Goal: Transaction & Acquisition: Download file/media

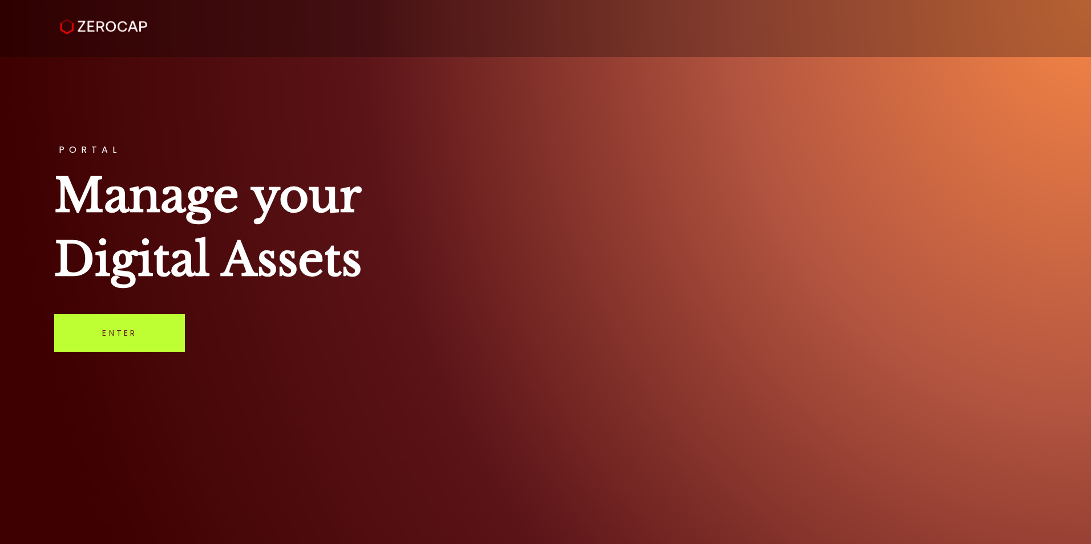
drag, startPoint x: 0, startPoint y: 0, endPoint x: 87, endPoint y: 343, distance: 354.0
click at [87, 343] on link "Enter" at bounding box center [119, 333] width 131 height 38
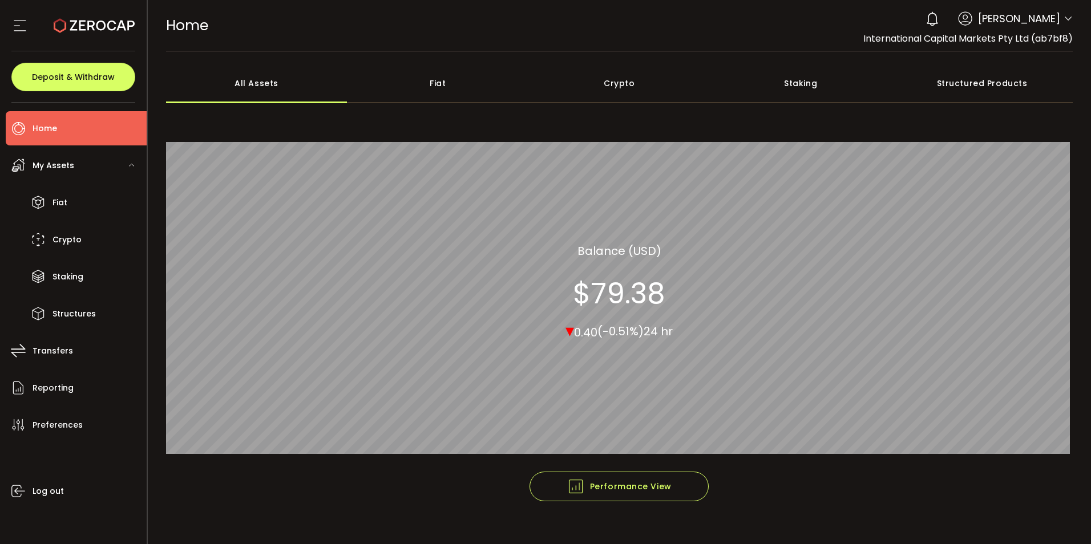
click at [1064, 15] on icon at bounding box center [1068, 18] width 9 height 9
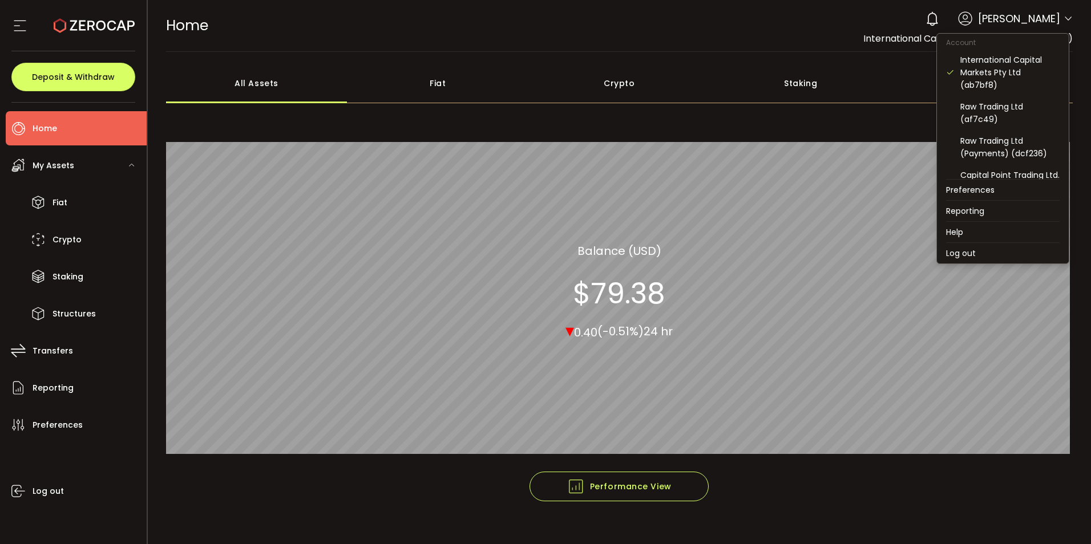
click at [1064, 16] on icon at bounding box center [1068, 18] width 9 height 9
click at [997, 108] on div "Raw Trading Ltd (af7c49)" at bounding box center [1010, 112] width 99 height 25
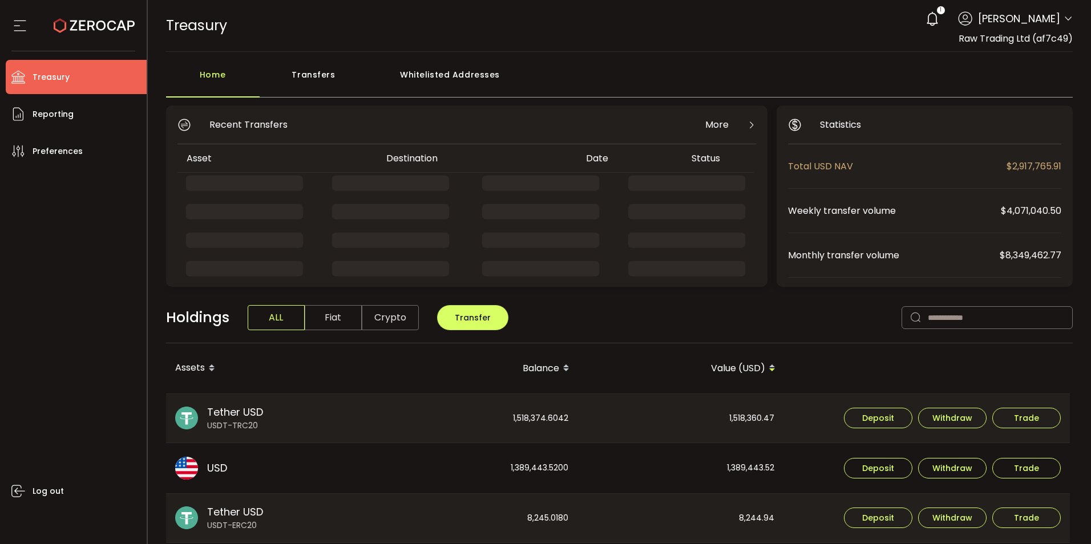
click at [1059, 18] on div "1 [PERSON_NAME] Account International Capital Markets Pty Ltd (ab7bf8) Raw Trad…" at bounding box center [996, 18] width 153 height 25
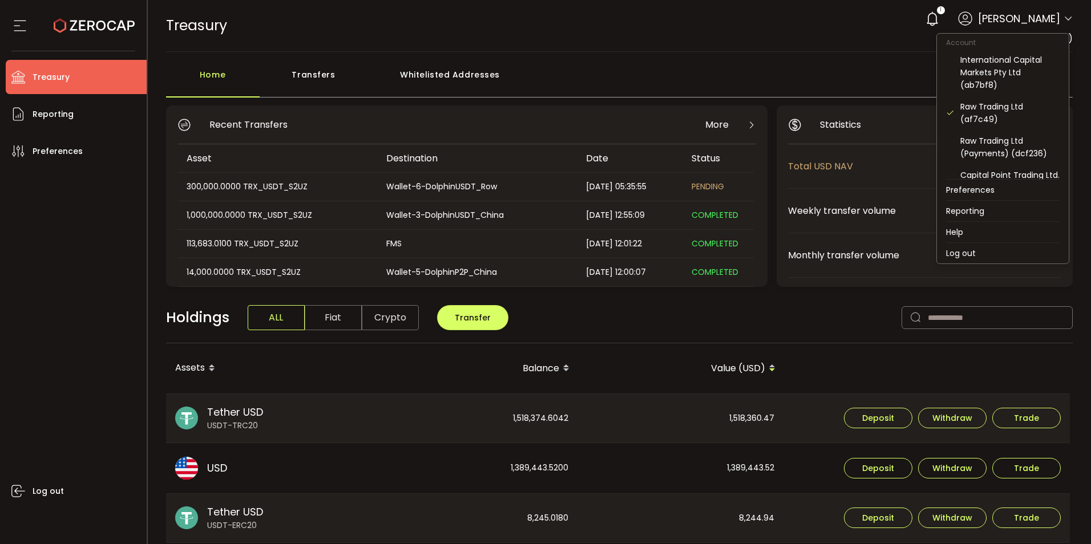
click at [1064, 18] on icon at bounding box center [1068, 18] width 9 height 9
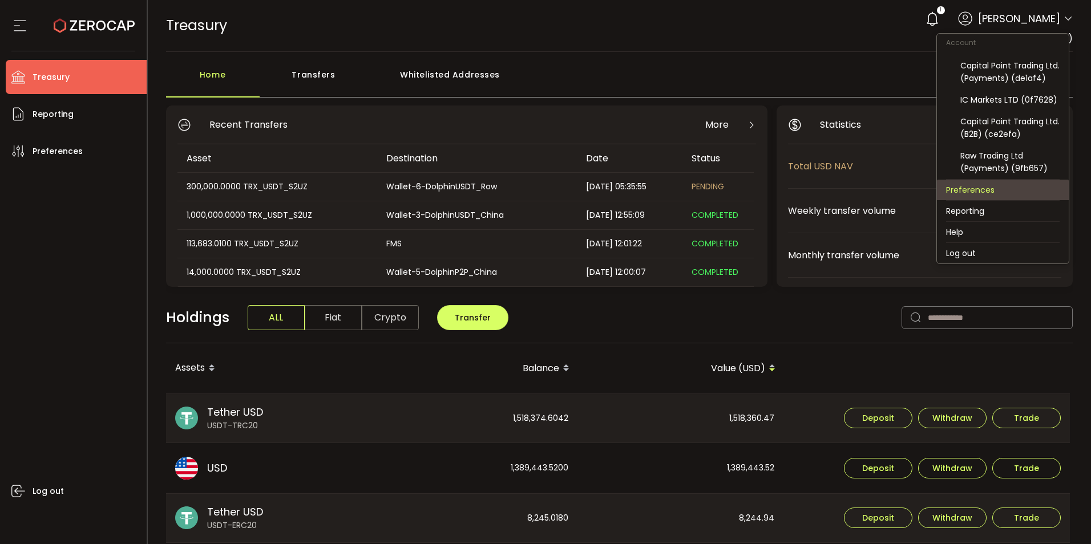
scroll to position [122, 0]
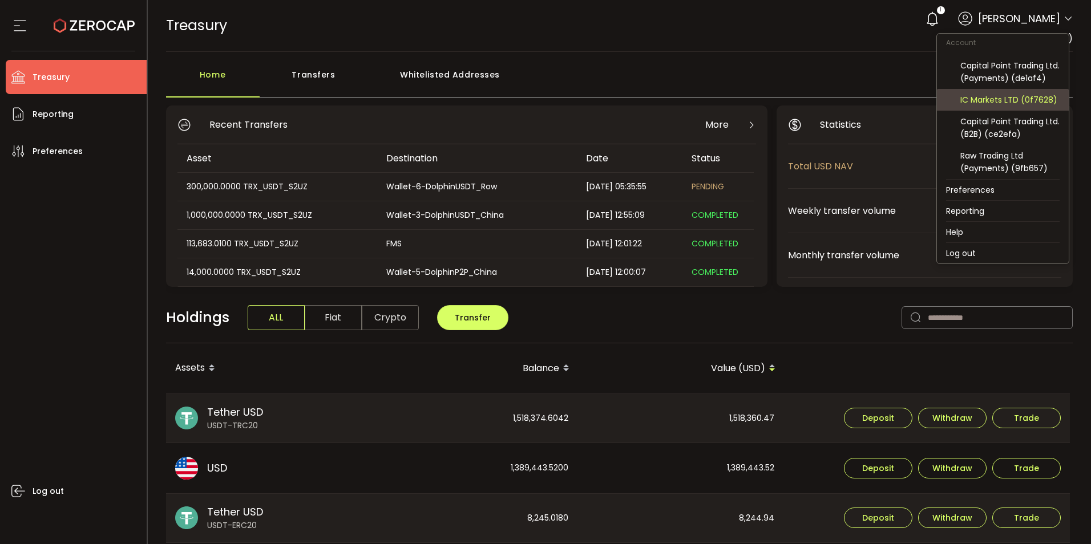
click at [997, 100] on div "IC Markets LTD (0f7628)" at bounding box center [1010, 100] width 99 height 13
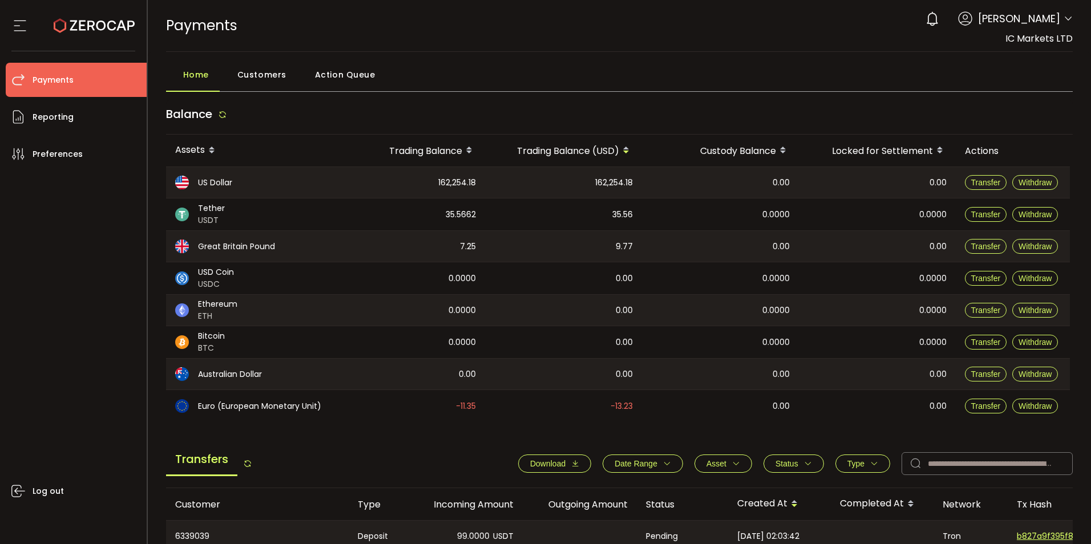
click at [555, 463] on span "Download" at bounding box center [547, 463] width 35 height 9
